Goal: Task Accomplishment & Management: Manage account settings

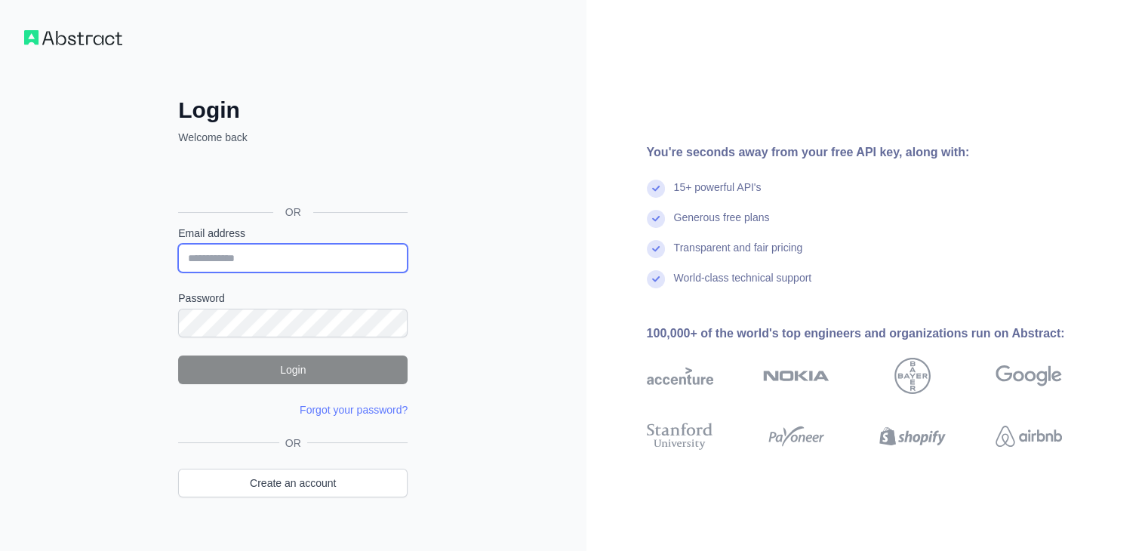
type input "**********"
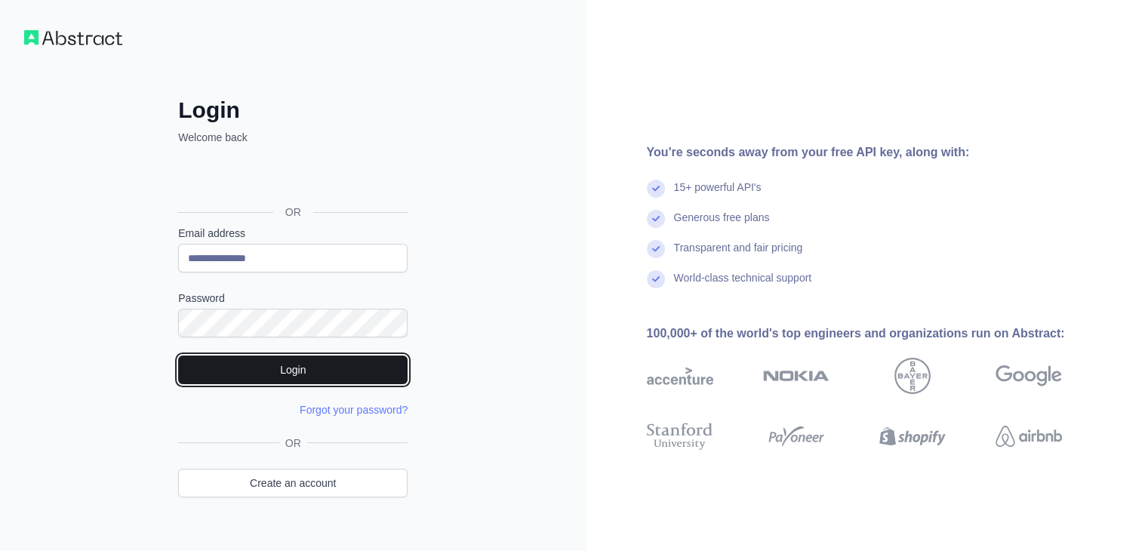
click at [270, 372] on button "Login" at bounding box center [292, 369] width 229 height 29
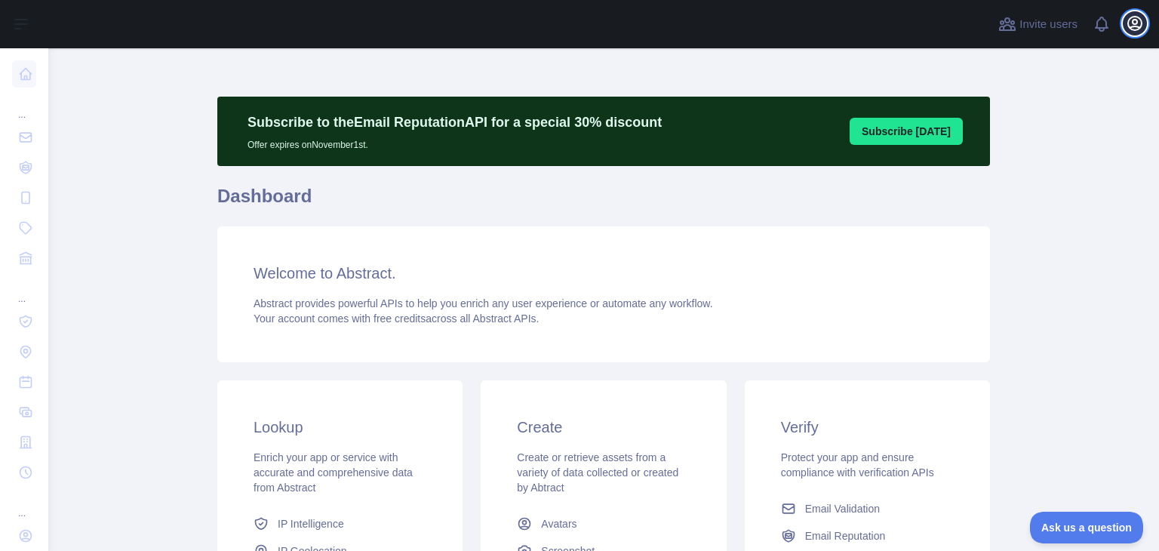
click at [1136, 22] on icon "button" at bounding box center [1135, 23] width 18 height 18
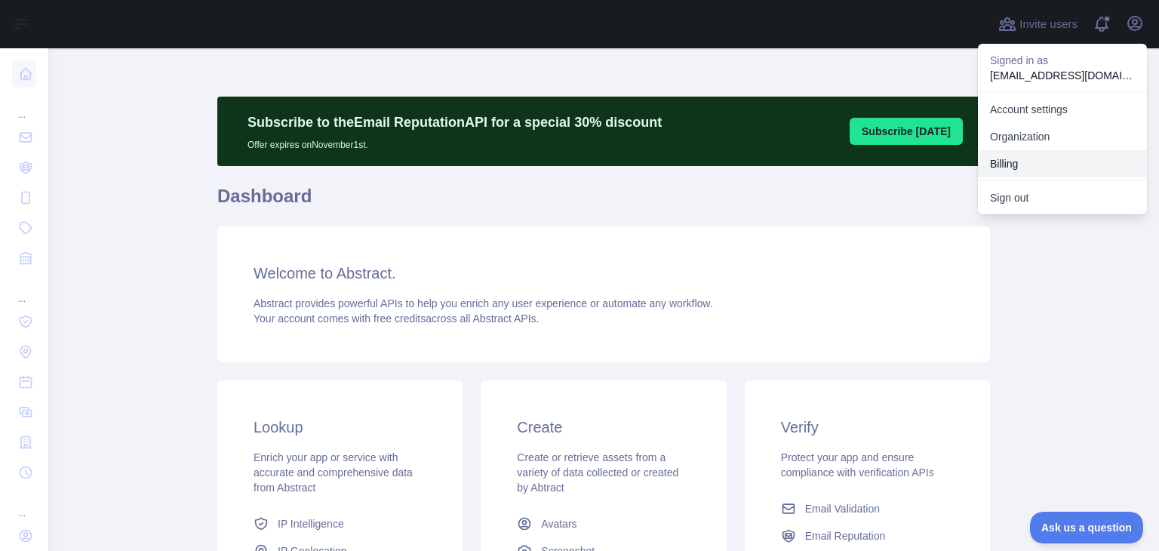
click at [1029, 163] on button "Billing" at bounding box center [1062, 163] width 169 height 27
